Goal: Find specific page/section: Find specific page/section

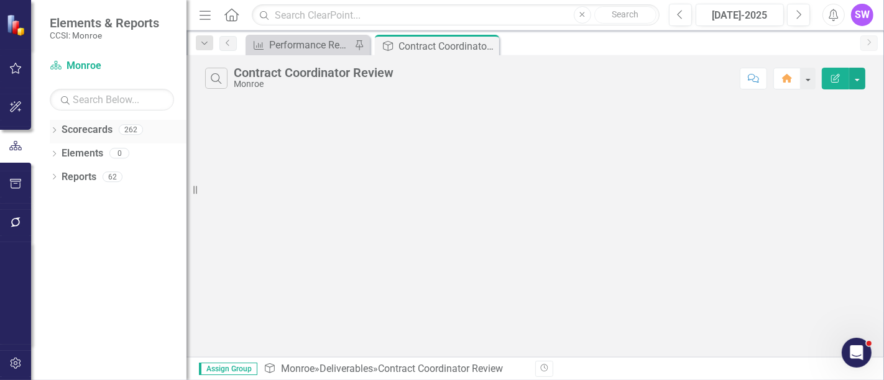
click at [53, 130] on icon "Dropdown" at bounding box center [54, 131] width 9 height 7
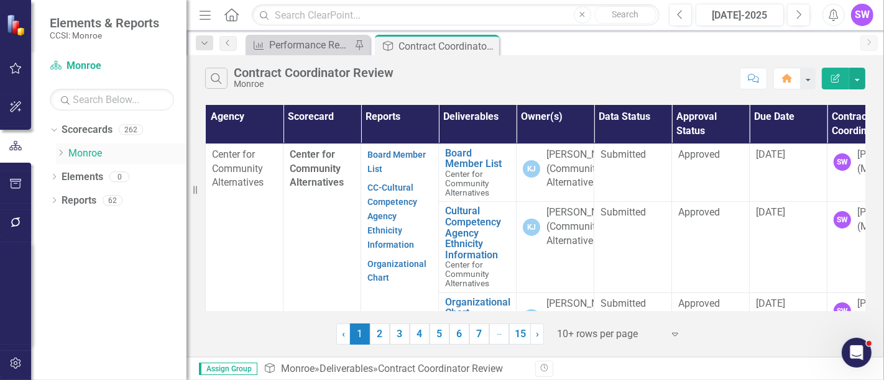
click at [66, 154] on div "Dropdown" at bounding box center [62, 154] width 12 height 11
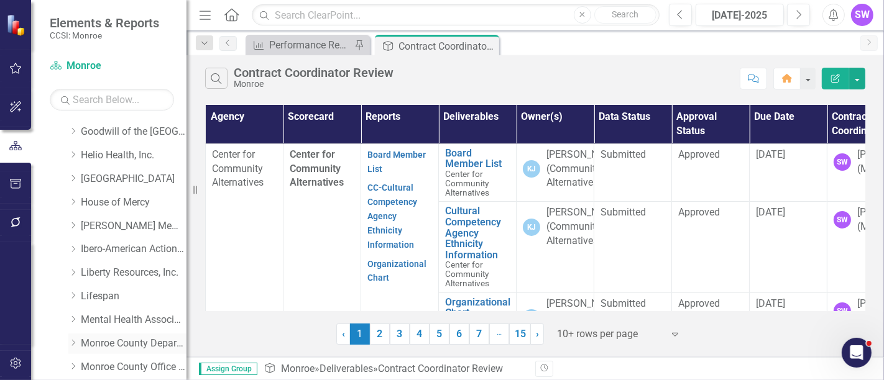
scroll to position [145, 0]
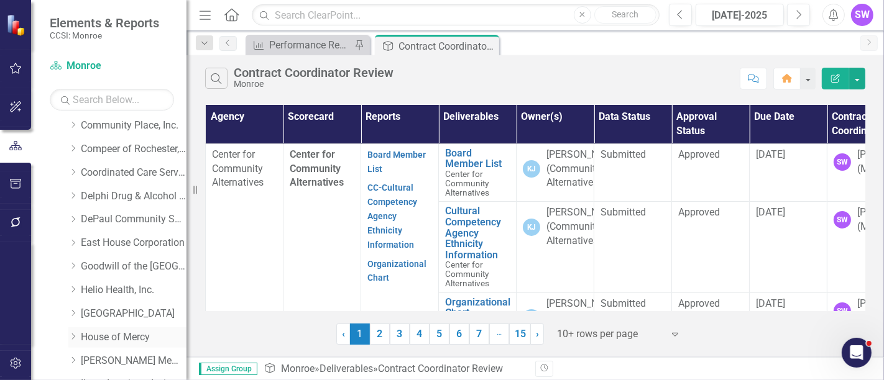
drag, startPoint x: 71, startPoint y: 335, endPoint x: 83, endPoint y: 331, distance: 11.8
click at [72, 335] on icon "Dropdown" at bounding box center [72, 336] width 9 height 7
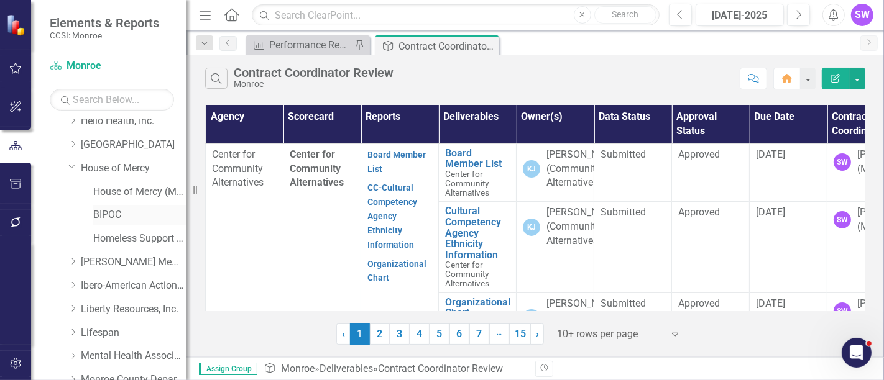
scroll to position [319, 0]
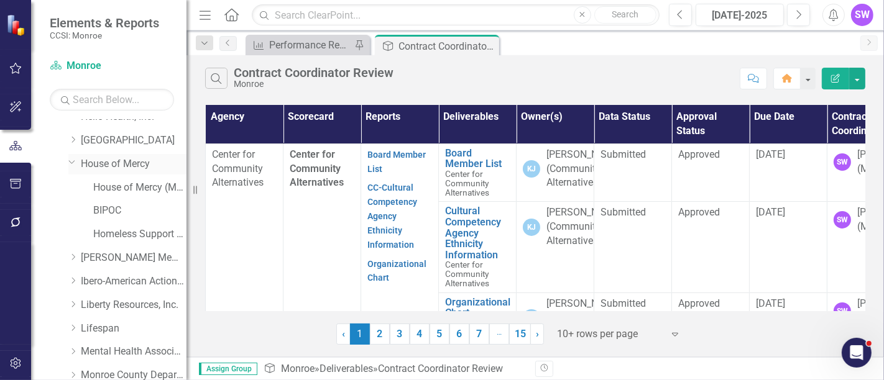
click at [132, 162] on link "House of Mercy" at bounding box center [134, 164] width 106 height 14
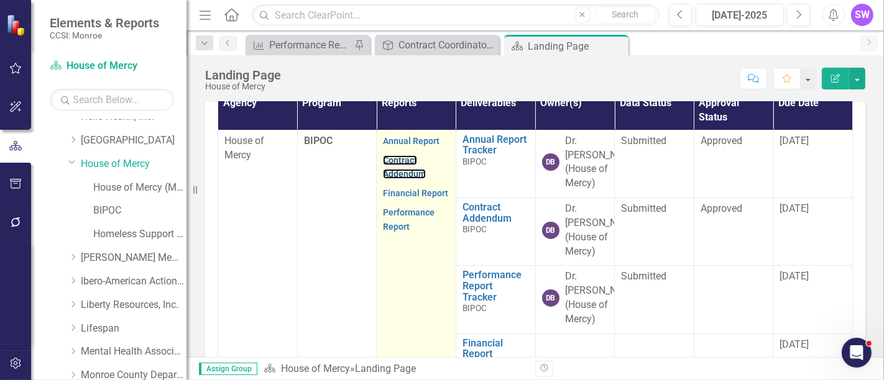
click at [403, 185] on p "Contract Addendum" at bounding box center [416, 168] width 67 height 34
click at [399, 180] on link "Contract Addendum" at bounding box center [404, 167] width 43 height 24
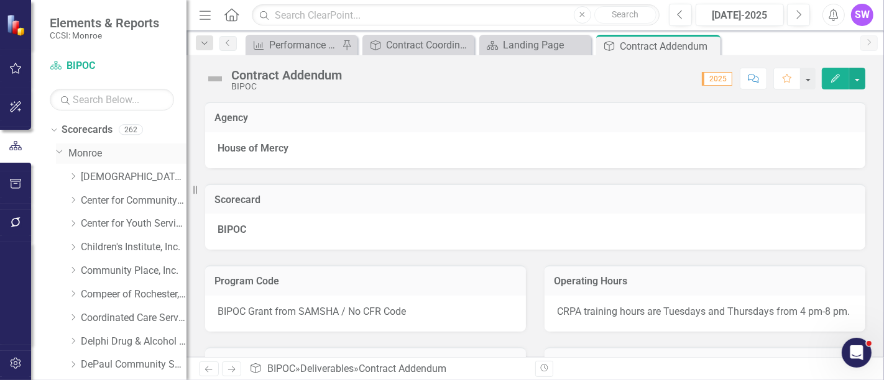
click at [97, 152] on link "Monroe" at bounding box center [127, 154] width 118 height 14
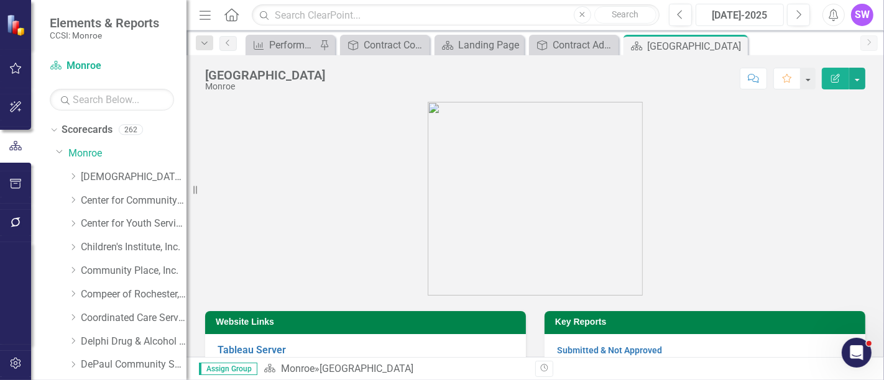
click at [744, 17] on div "[DATE]-2025" at bounding box center [740, 15] width 80 height 15
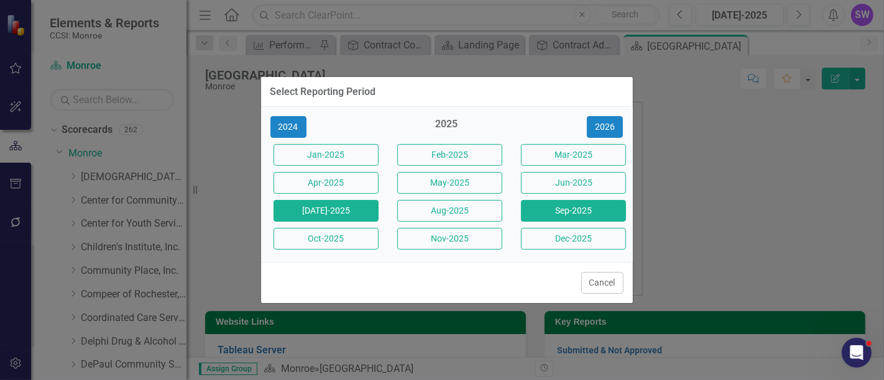
click at [584, 213] on button "Sep-2025" at bounding box center [573, 211] width 105 height 22
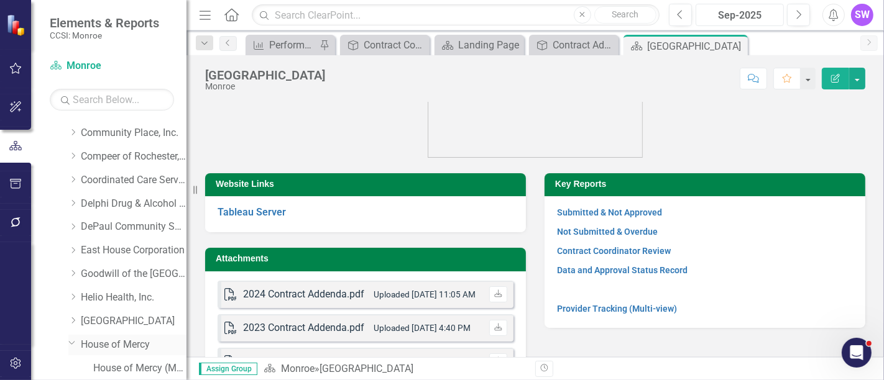
scroll to position [207, 0]
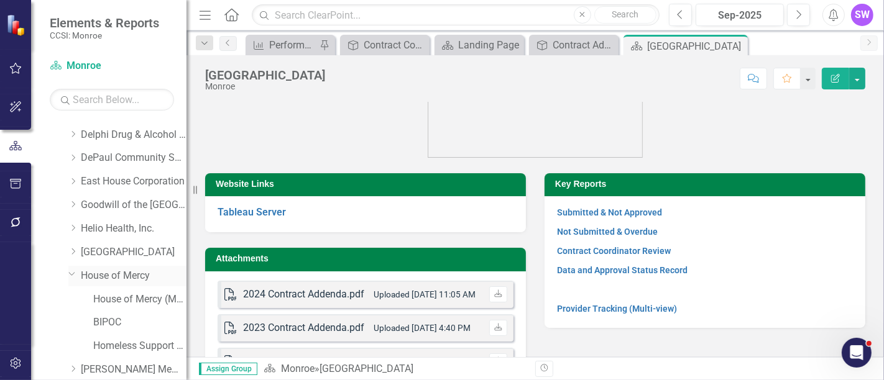
click at [95, 273] on link "House of Mercy" at bounding box center [134, 276] width 106 height 14
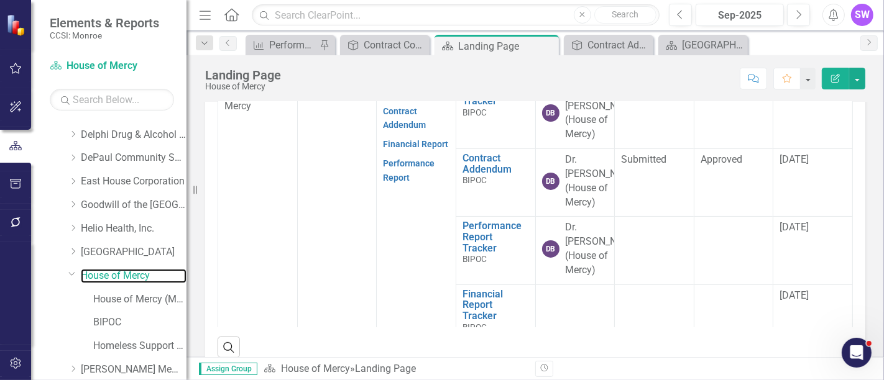
scroll to position [460, 0]
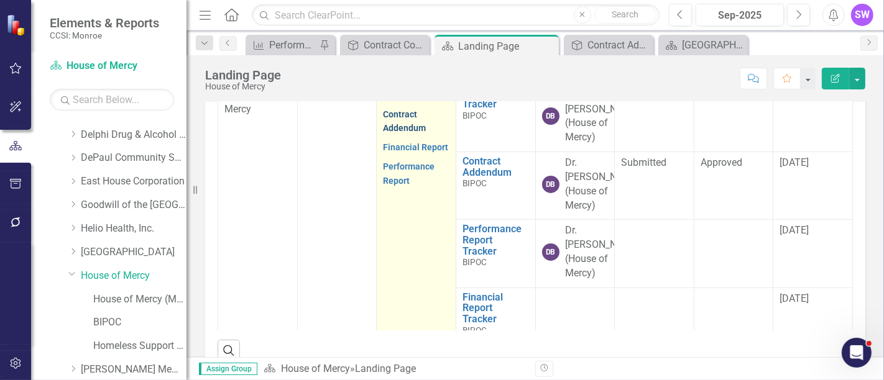
click at [400, 134] on link "Contract Addendum" at bounding box center [404, 121] width 43 height 24
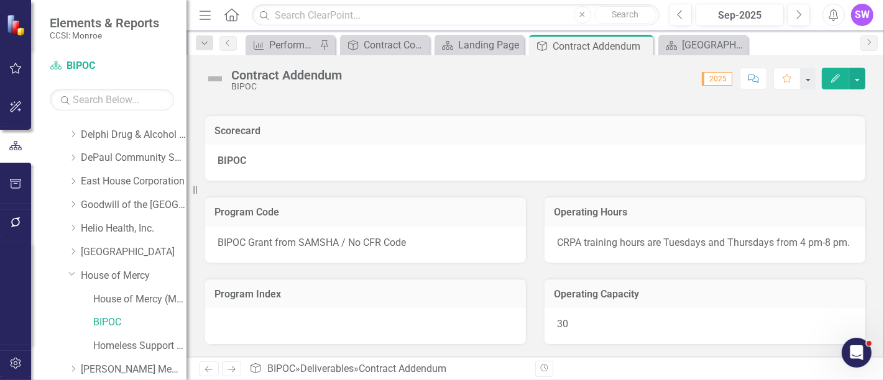
scroll to position [138, 0]
